Goal: Transaction & Acquisition: Purchase product/service

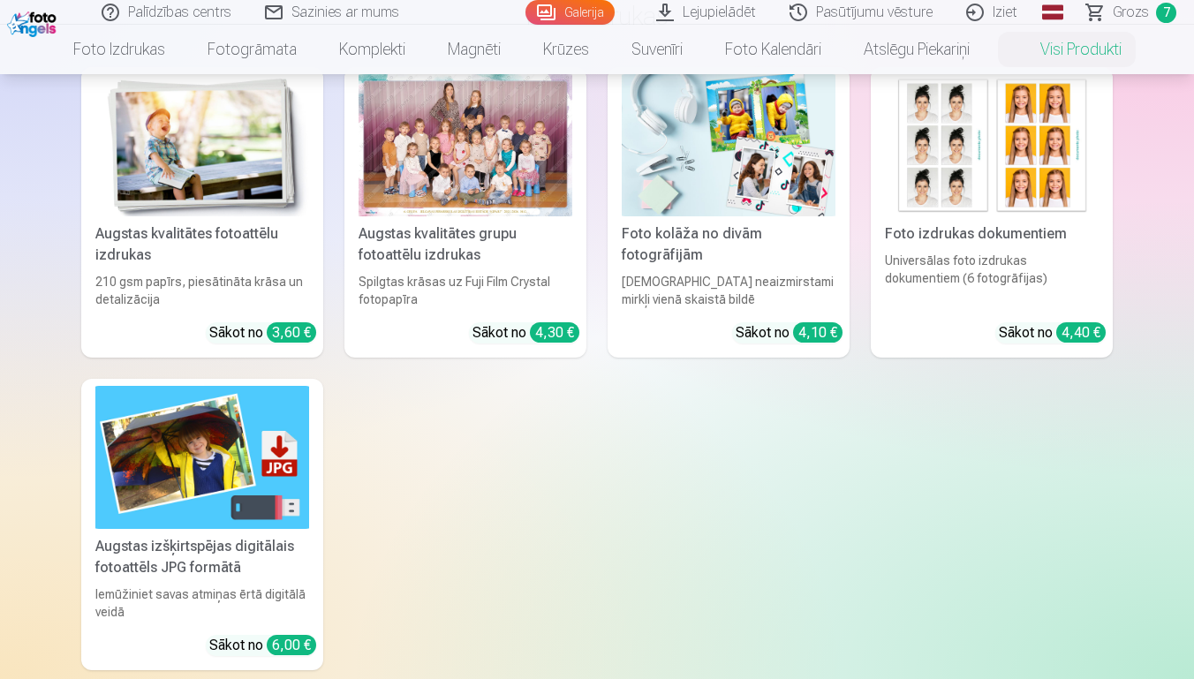
scroll to position [165, 0]
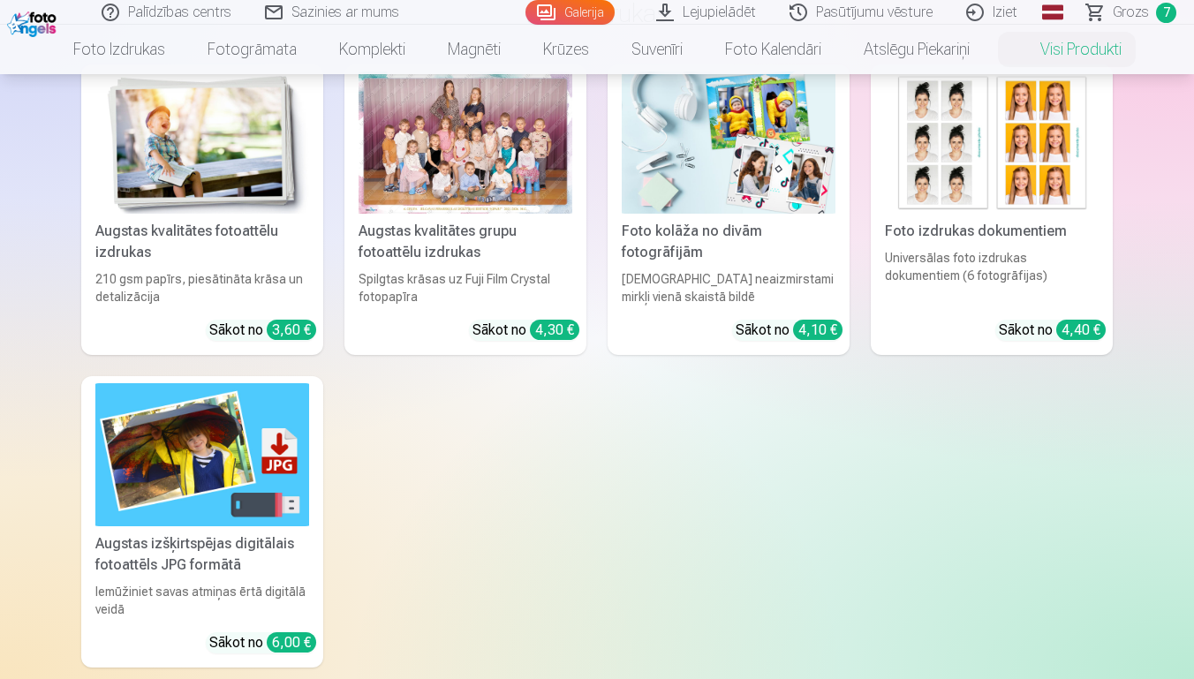
click at [239, 572] on div "Augstas izšķirtspējas digitālais fotoattēls JPG formātā" at bounding box center [202, 555] width 228 height 42
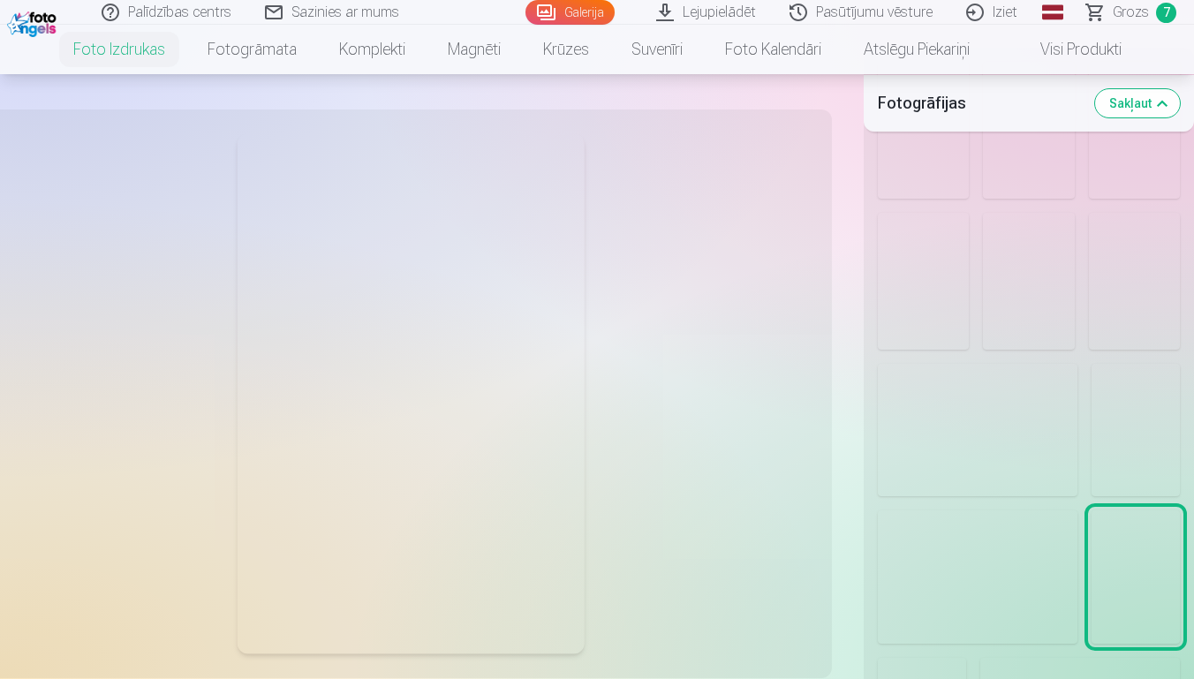
scroll to position [311, 0]
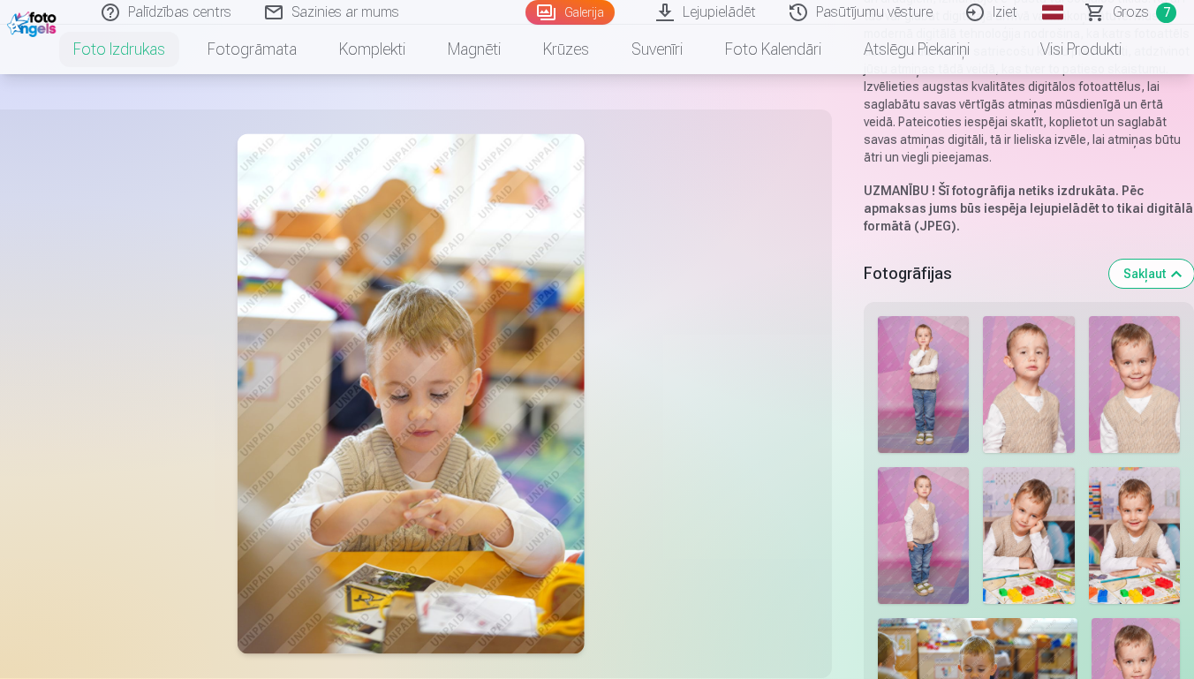
click at [25, 25] on img at bounding box center [34, 22] width 54 height 30
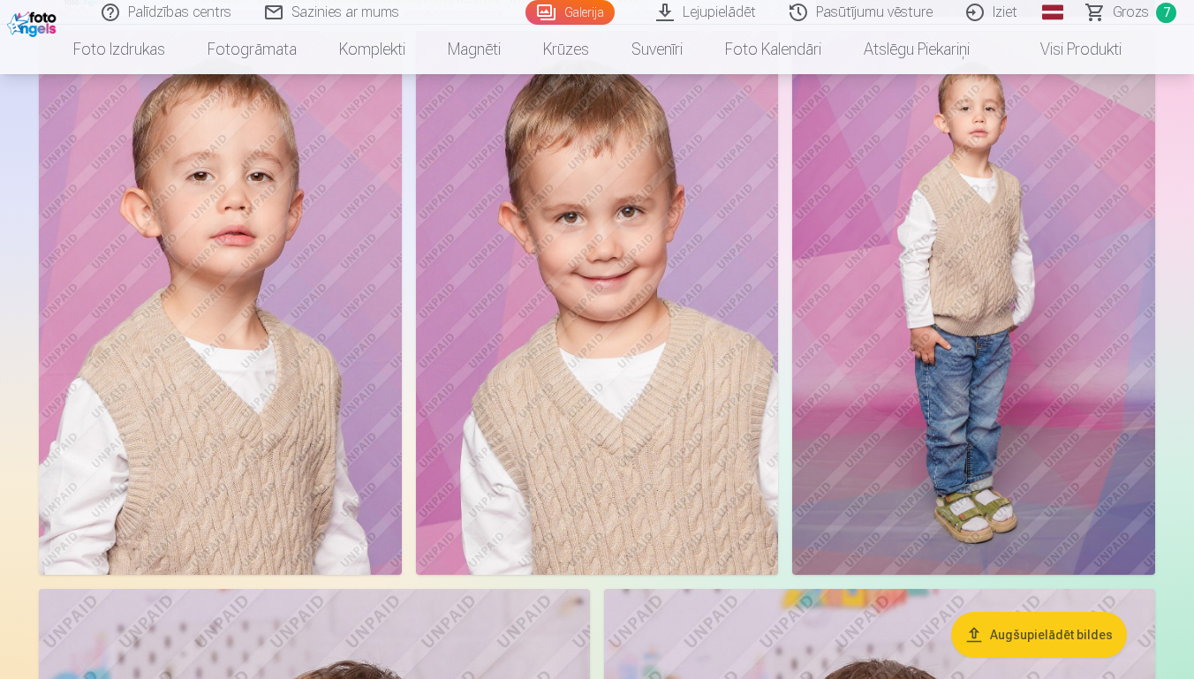
scroll to position [693, 0]
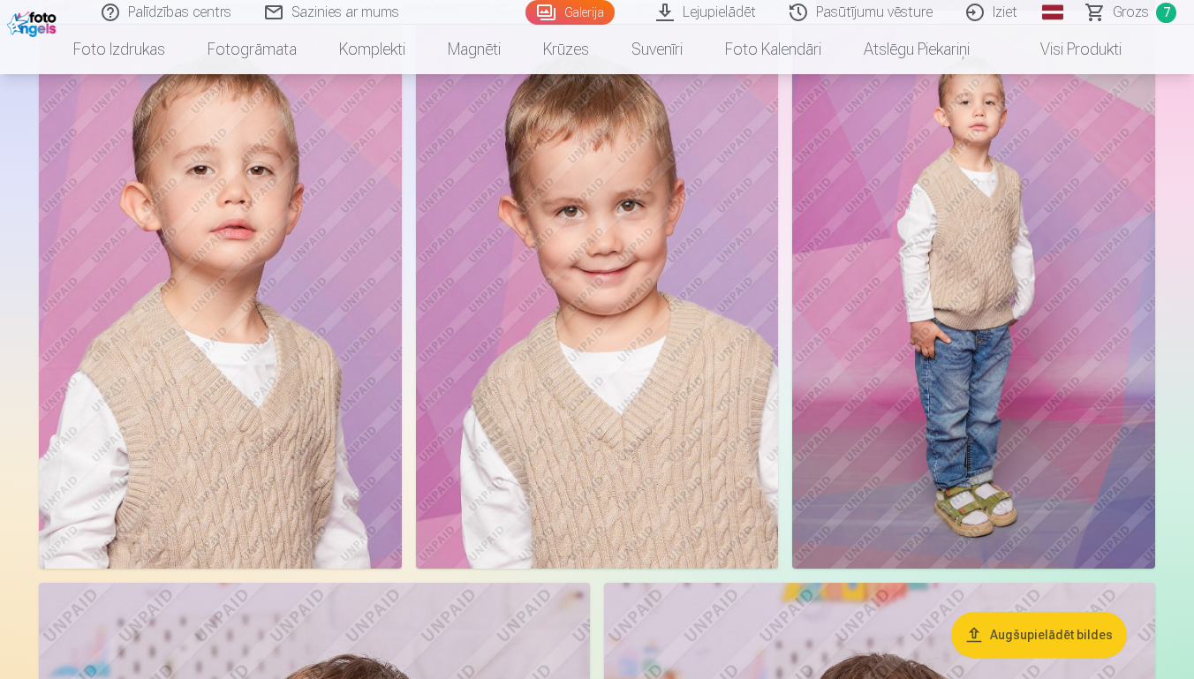
click at [605, 410] on img at bounding box center [597, 297] width 363 height 544
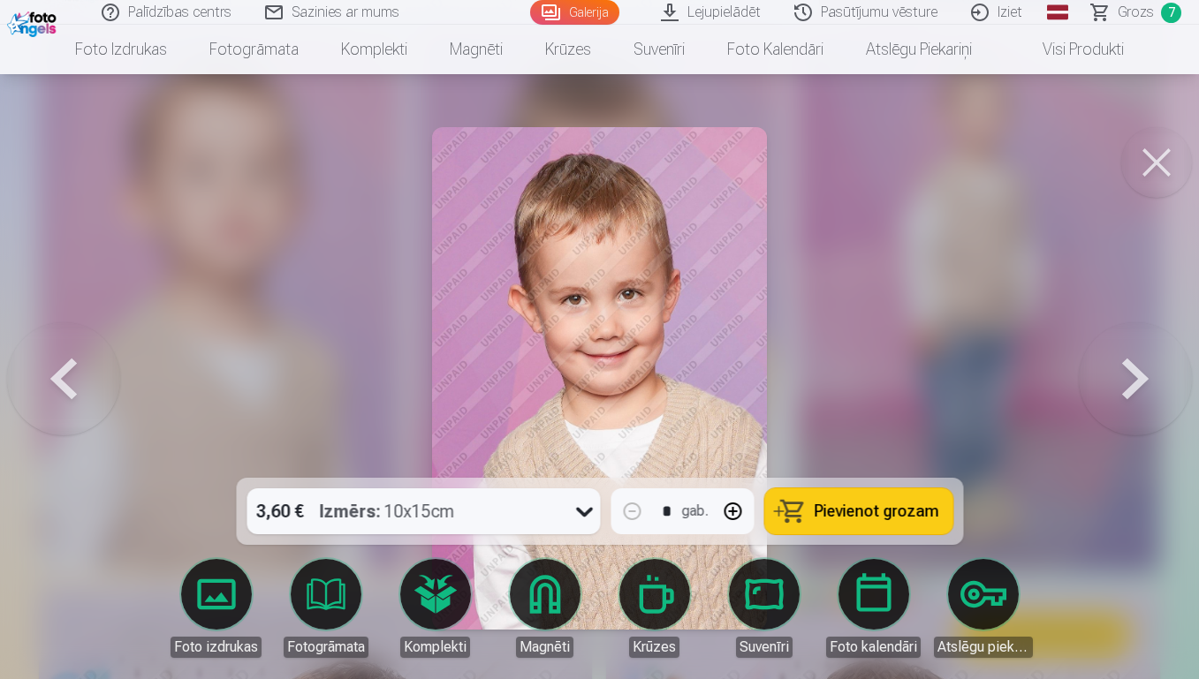
click at [580, 513] on icon at bounding box center [584, 511] width 28 height 28
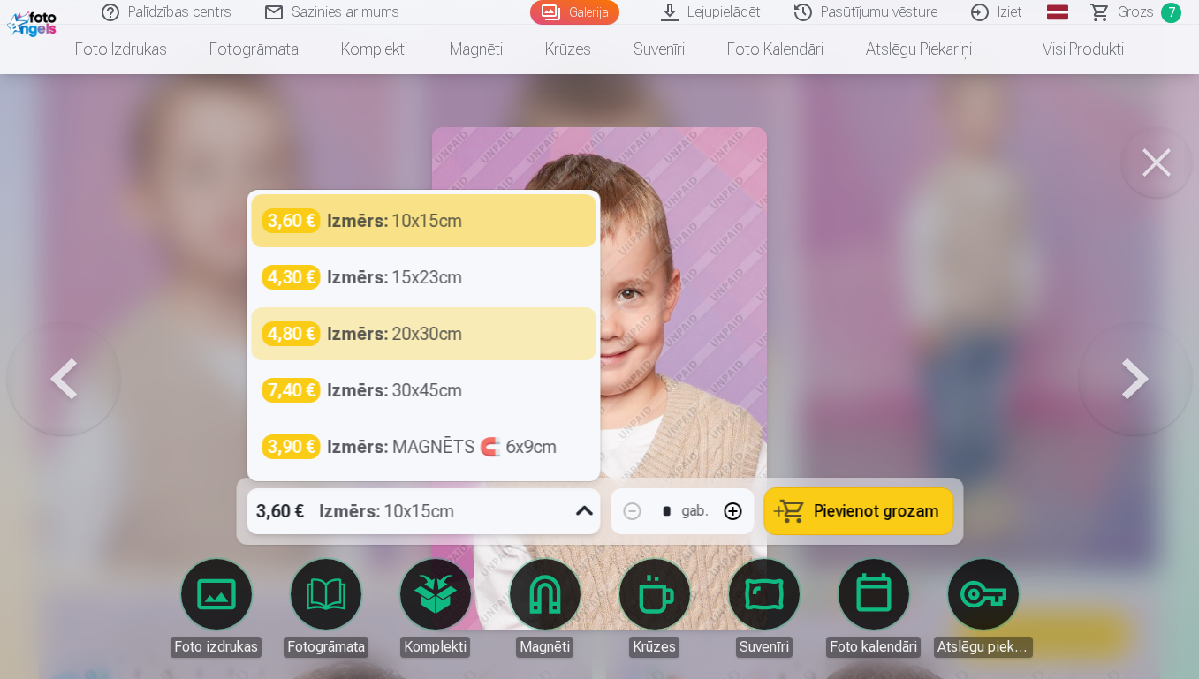
click at [910, 250] on div at bounding box center [599, 339] width 1199 height 679
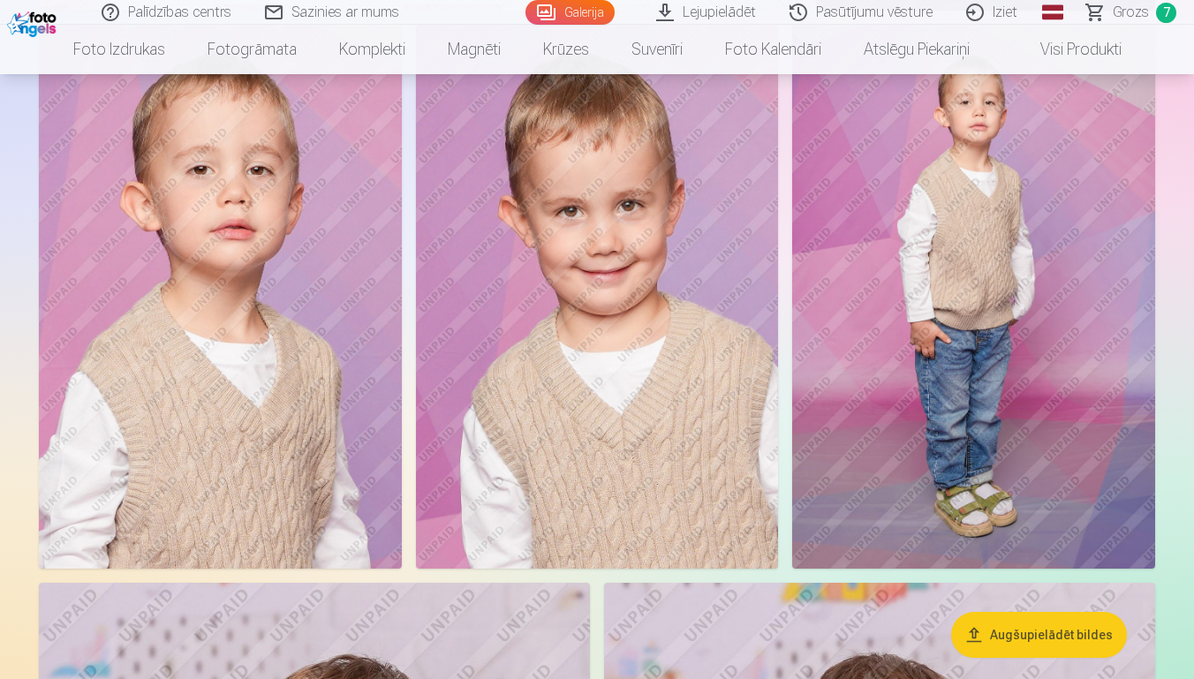
click at [661, 359] on img at bounding box center [597, 297] width 363 height 544
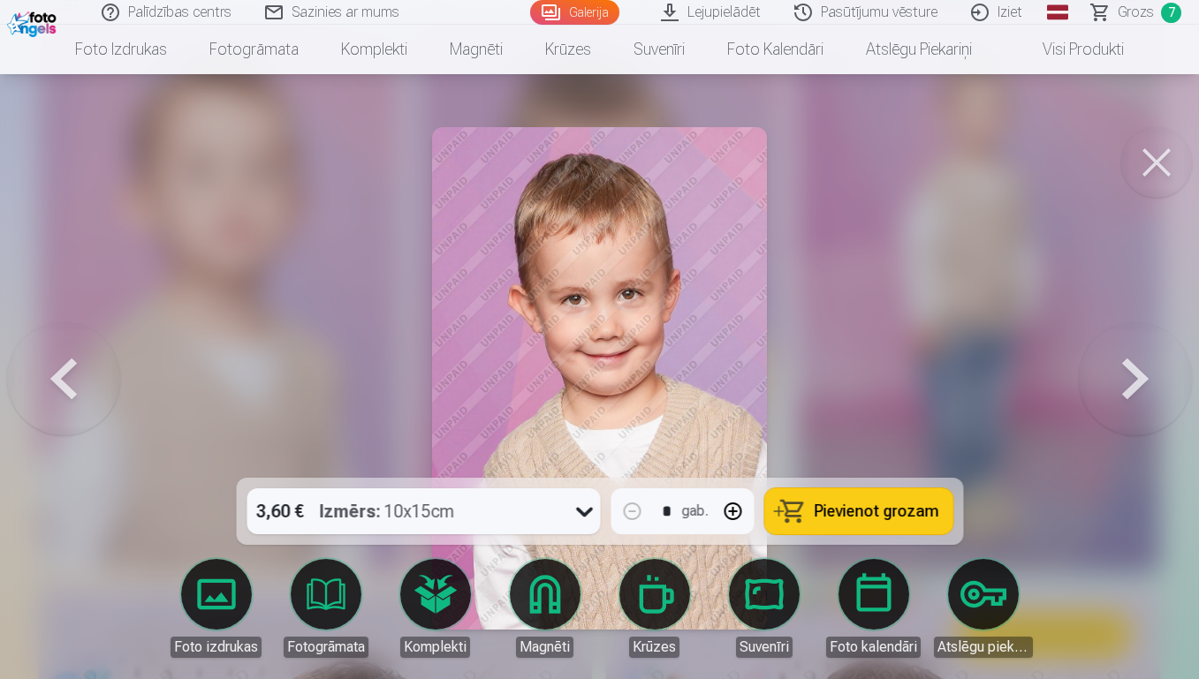
click at [889, 509] on span "Pievienot grozam" at bounding box center [876, 512] width 125 height 16
click at [1156, 165] on button at bounding box center [1156, 162] width 71 height 71
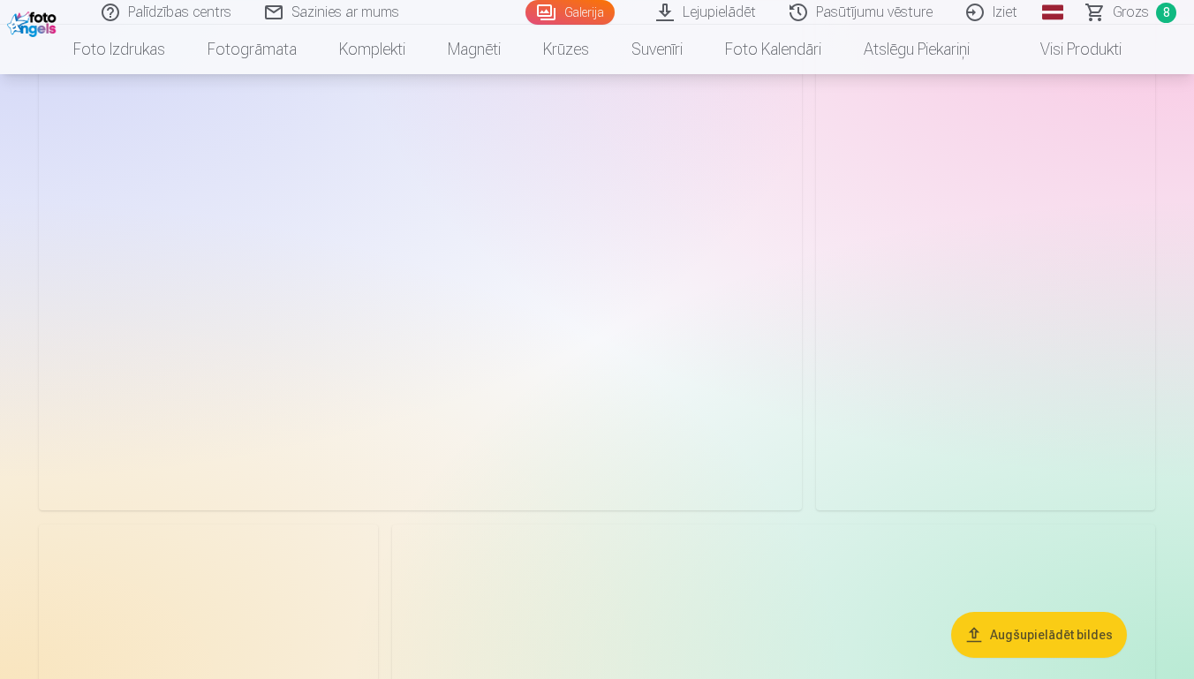
scroll to position [5202, 0]
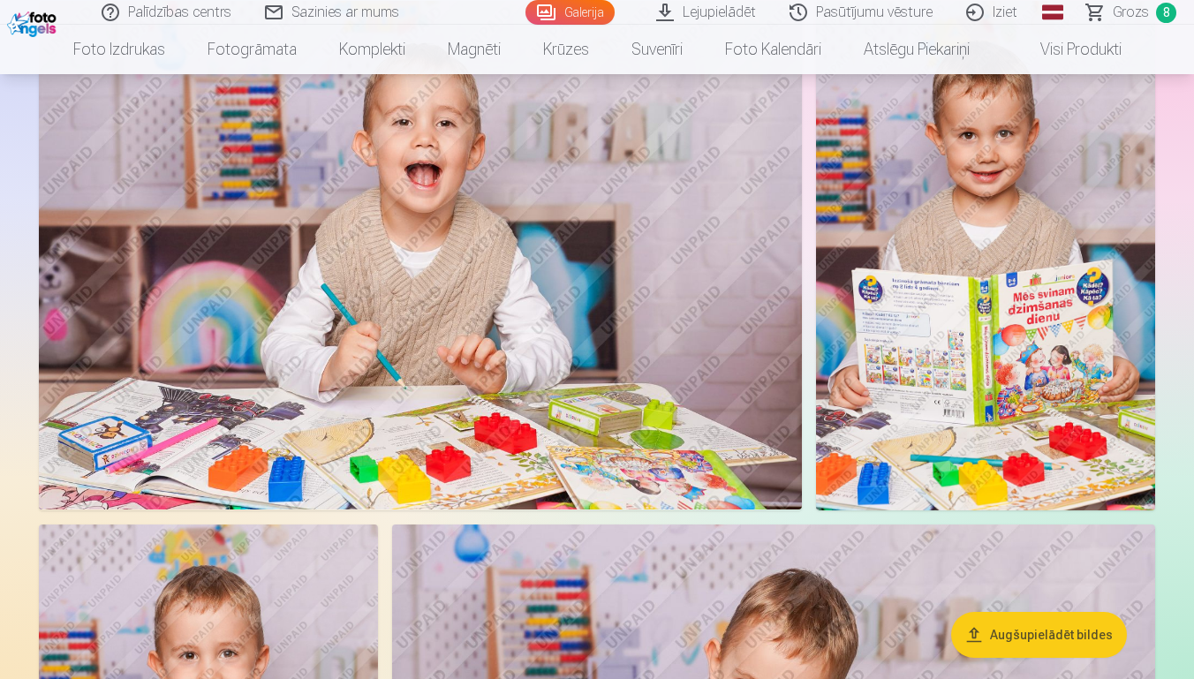
click at [972, 350] on img at bounding box center [985, 255] width 339 height 509
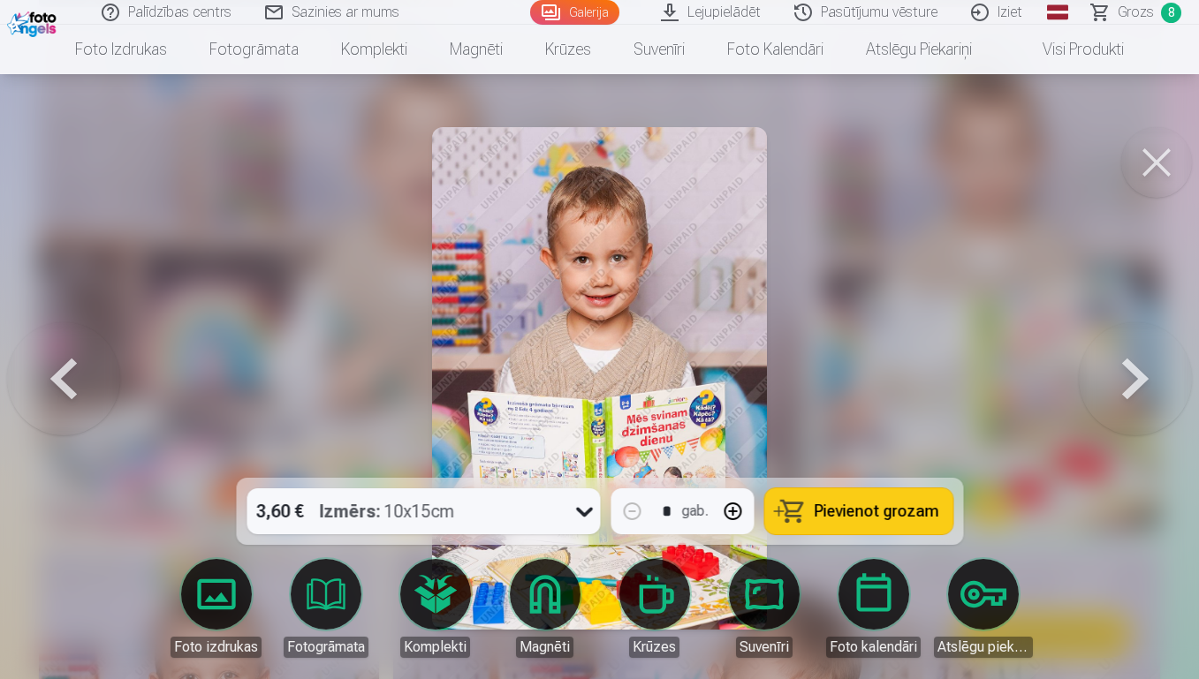
click at [814, 509] on button "Pievienot grozam" at bounding box center [858, 512] width 188 height 46
click at [1156, 163] on button at bounding box center [1156, 162] width 71 height 71
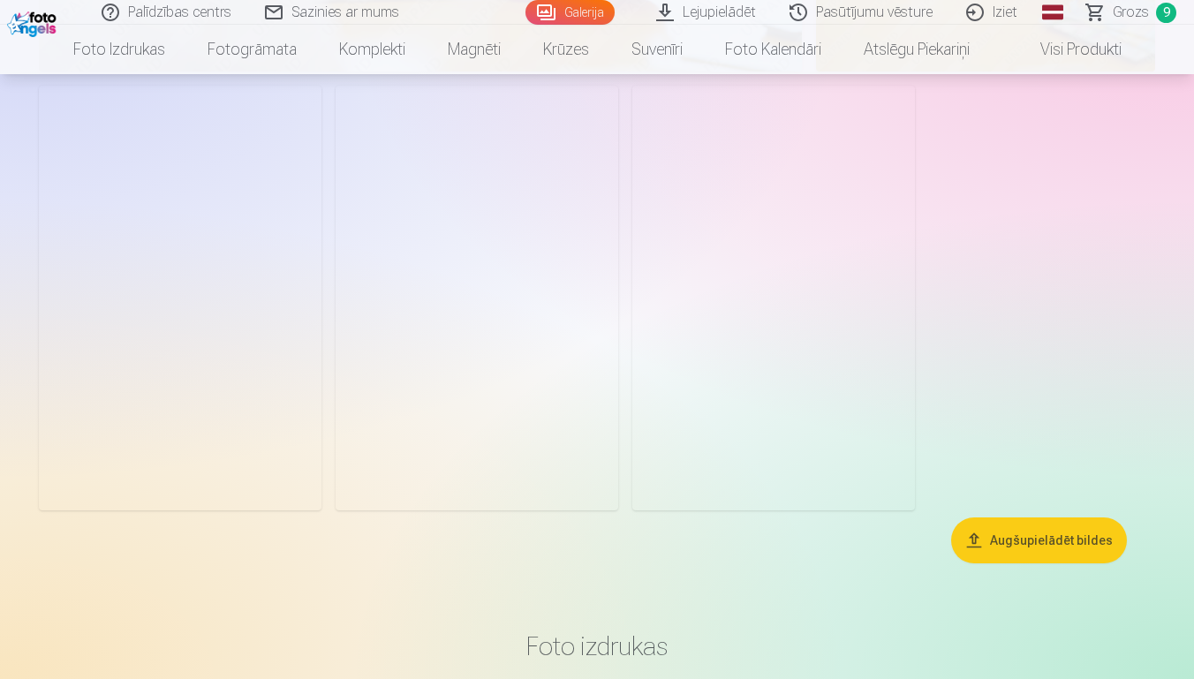
scroll to position [8494, 0]
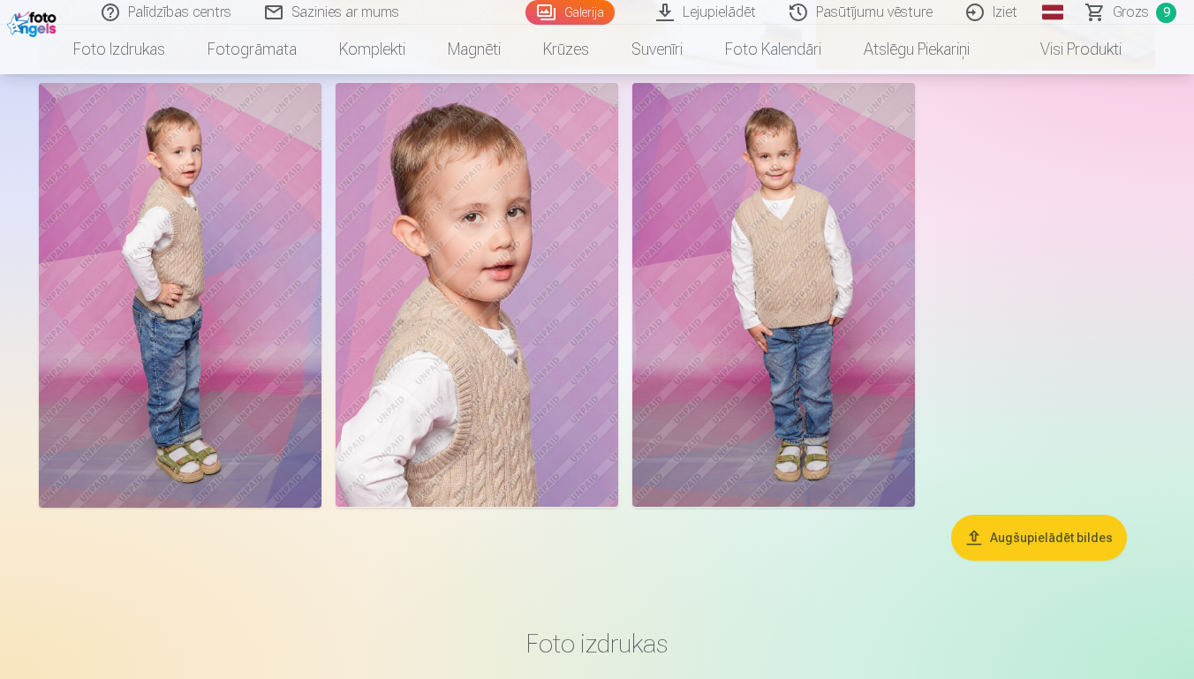
click at [1135, 10] on span "Grozs" at bounding box center [1131, 12] width 36 height 21
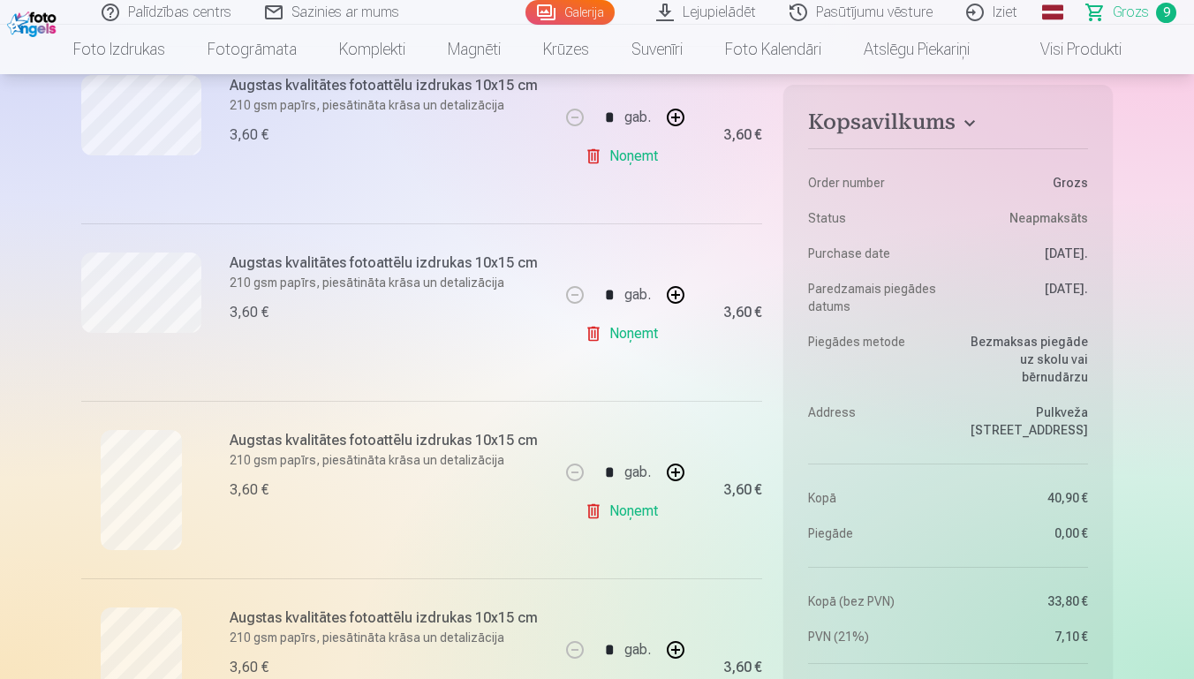
scroll to position [1101, 0]
click at [648, 333] on link "Noņemt" at bounding box center [625, 331] width 80 height 35
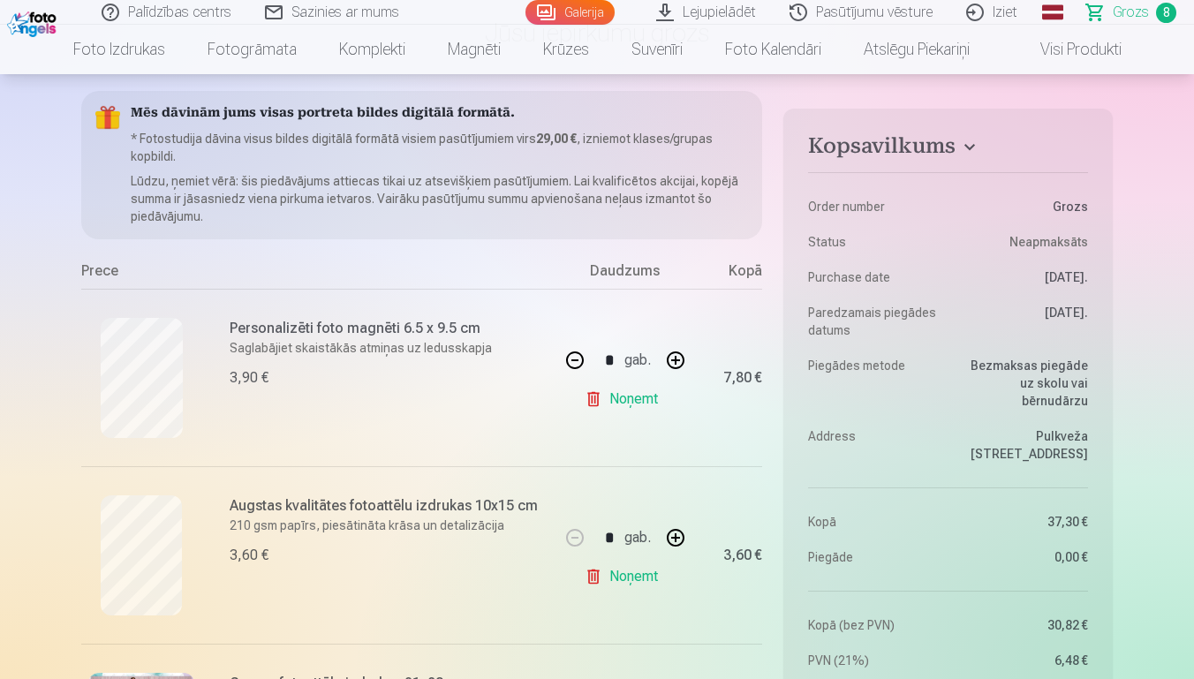
scroll to position [114, 0]
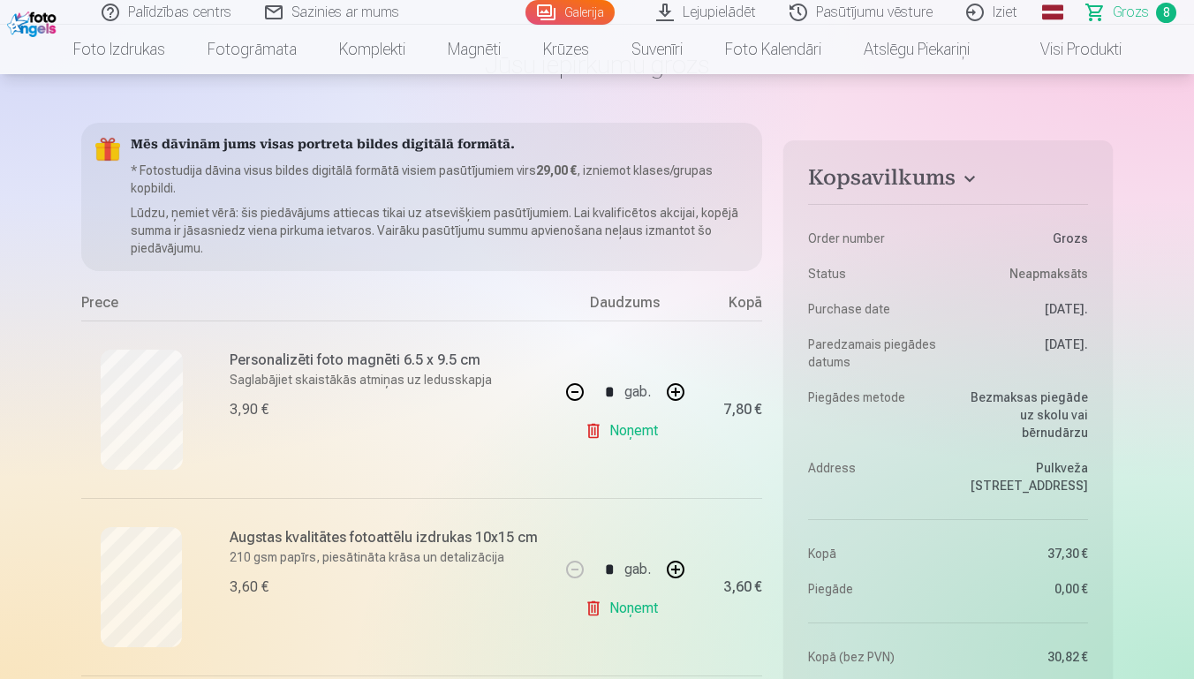
click at [672, 395] on button "button" at bounding box center [676, 392] width 42 height 42
type input "*"
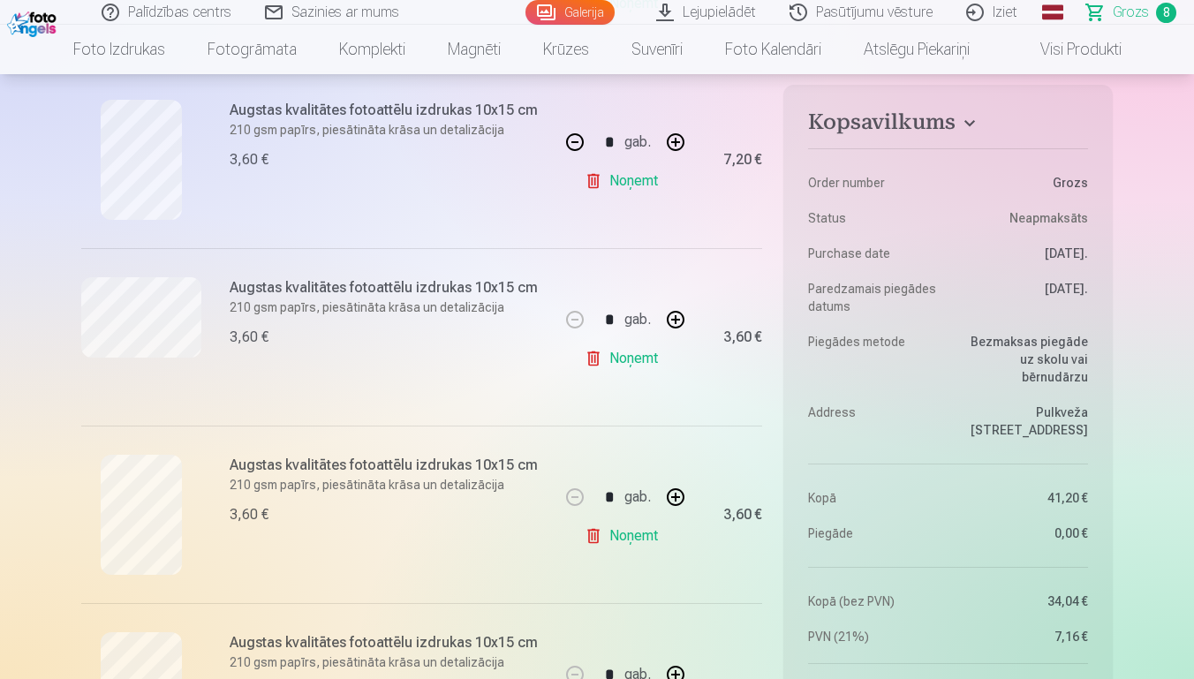
scroll to position [897, 0]
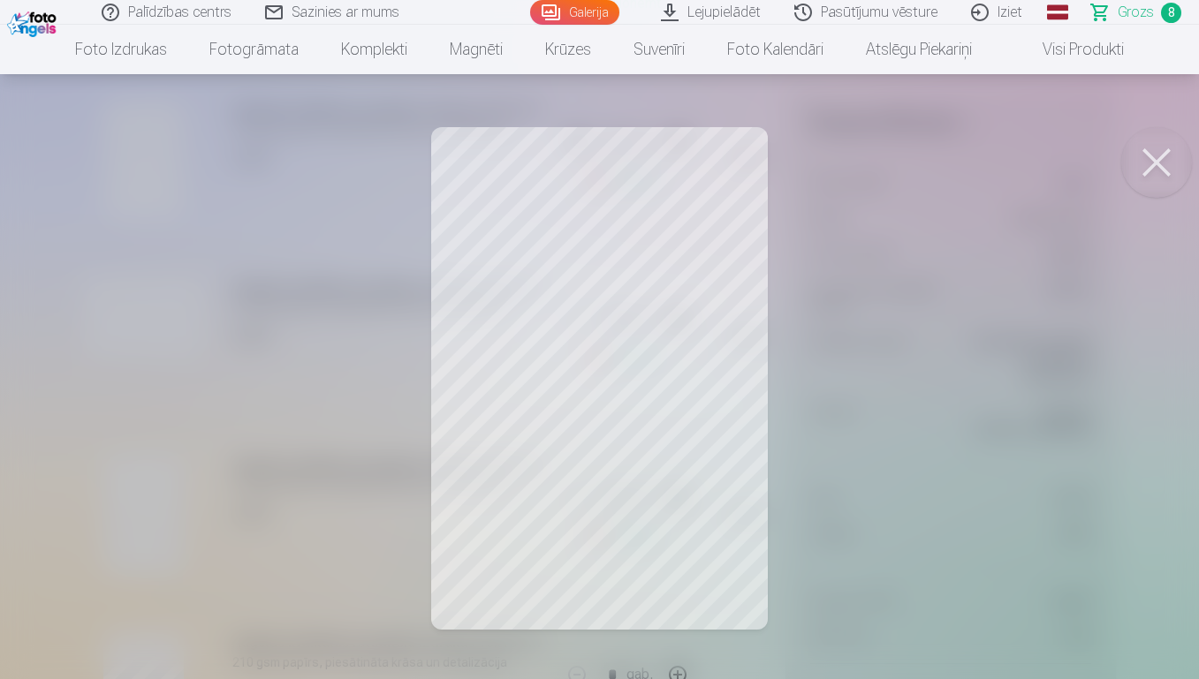
click at [1163, 155] on button at bounding box center [1156, 162] width 71 height 71
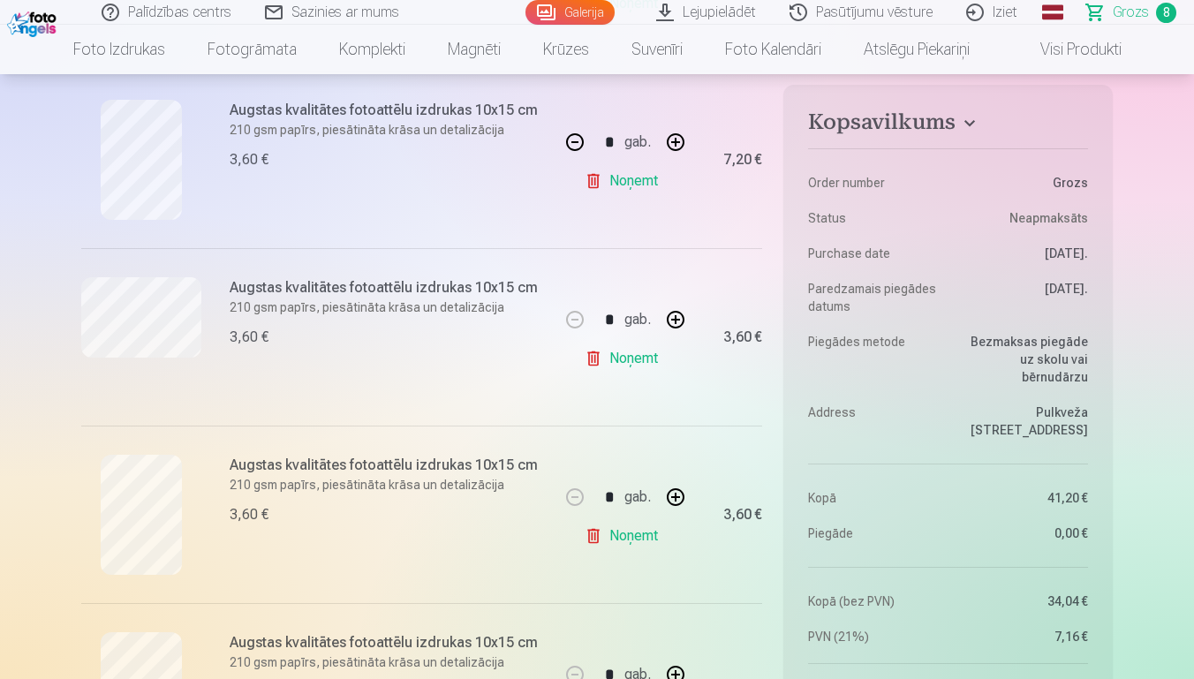
click at [580, 140] on button "button" at bounding box center [575, 142] width 42 height 42
type input "*"
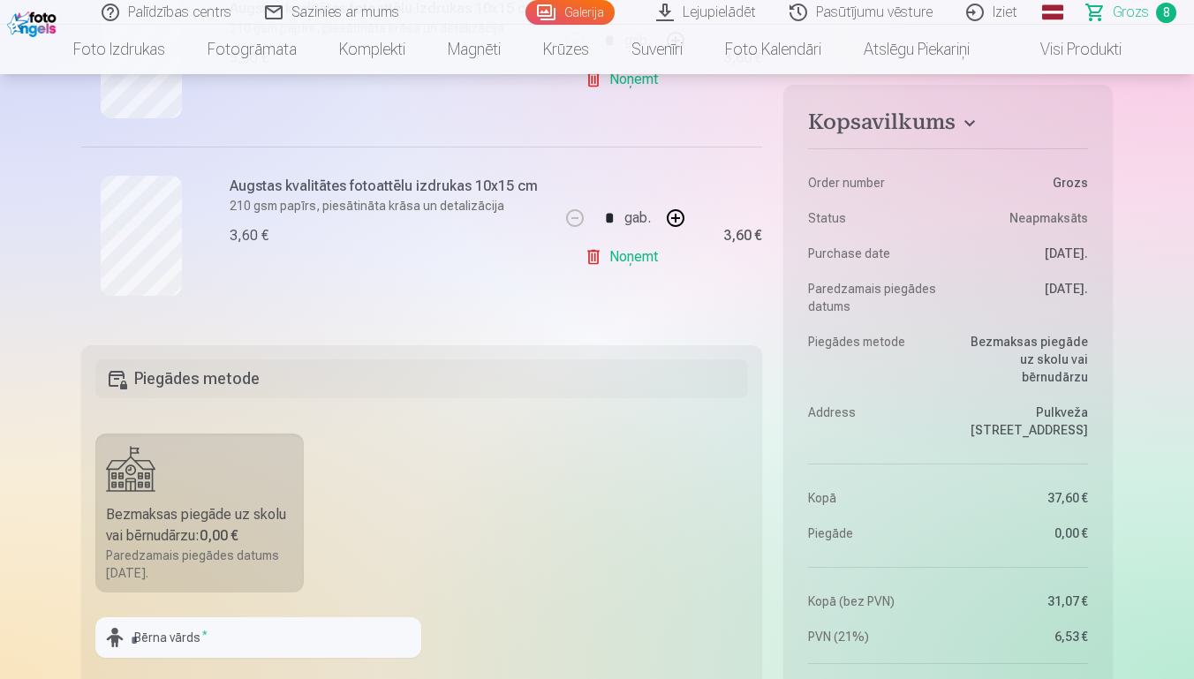
scroll to position [1527, 0]
